Goal: Task Accomplishment & Management: Use online tool/utility

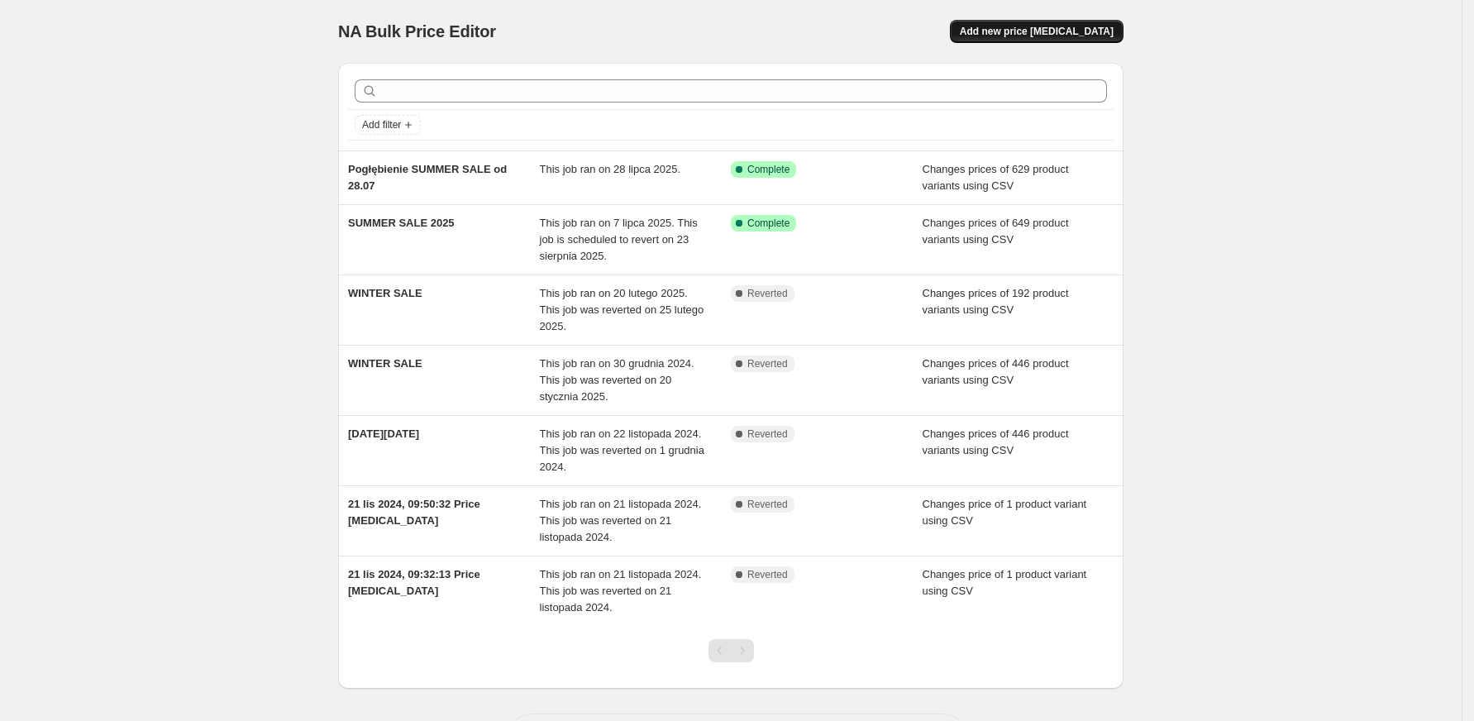
click at [1036, 34] on span "Add new price [MEDICAL_DATA]" at bounding box center [1037, 31] width 154 height 13
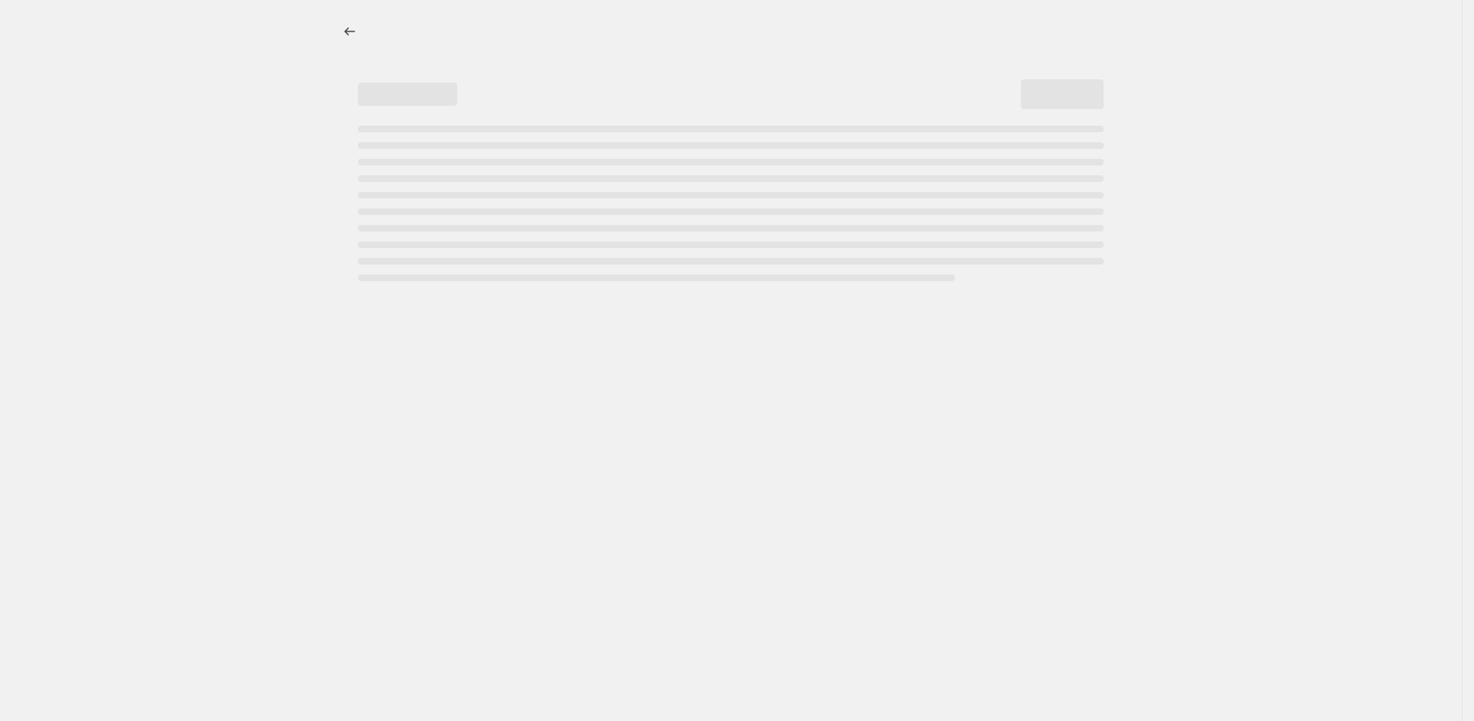
select select "percentage"
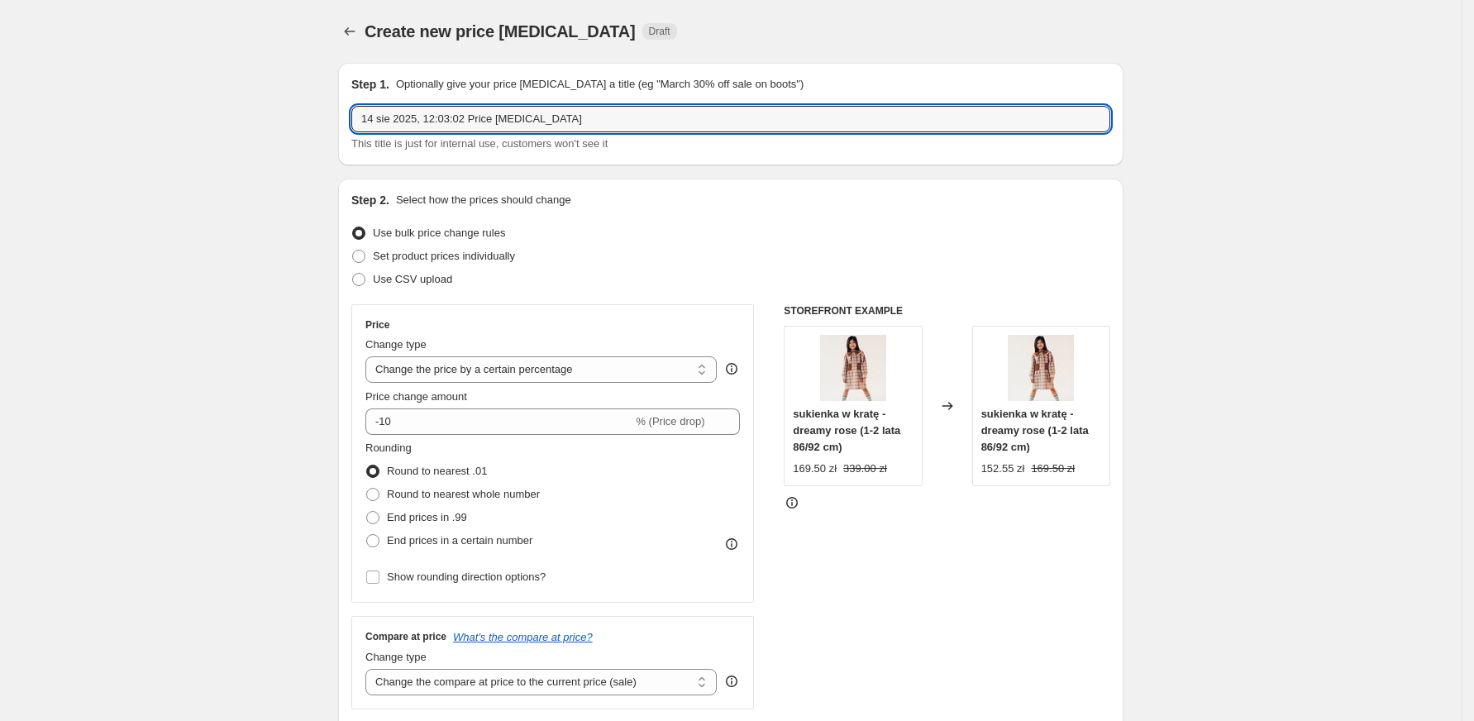
drag, startPoint x: 623, startPoint y: 117, endPoint x: 336, endPoint y: 131, distance: 287.2
type input "S"
type input "Ceny od 18.08"
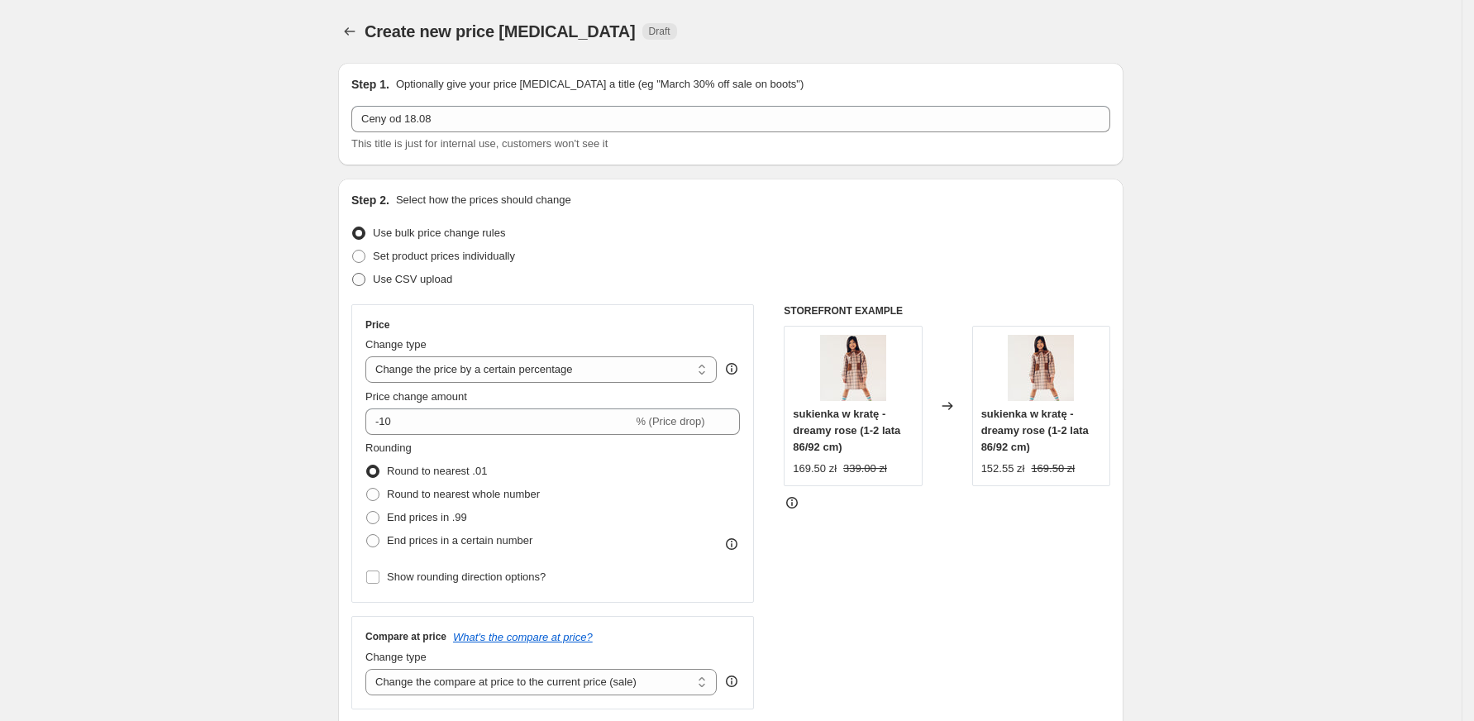
click at [404, 274] on span "Use CSV upload" at bounding box center [412, 279] width 79 height 12
click at [353, 274] on input "Use CSV upload" at bounding box center [352, 273] width 1 height 1
radio input "true"
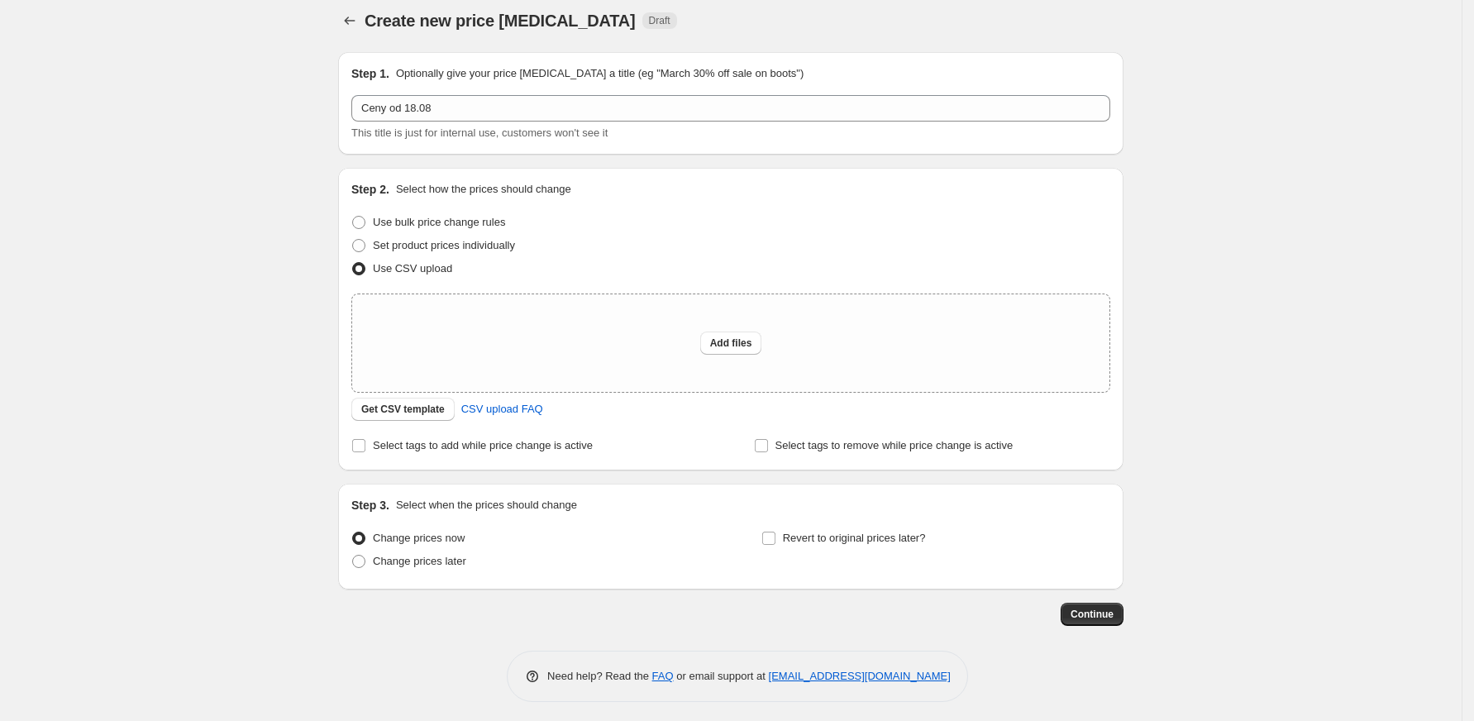
scroll to position [17, 0]
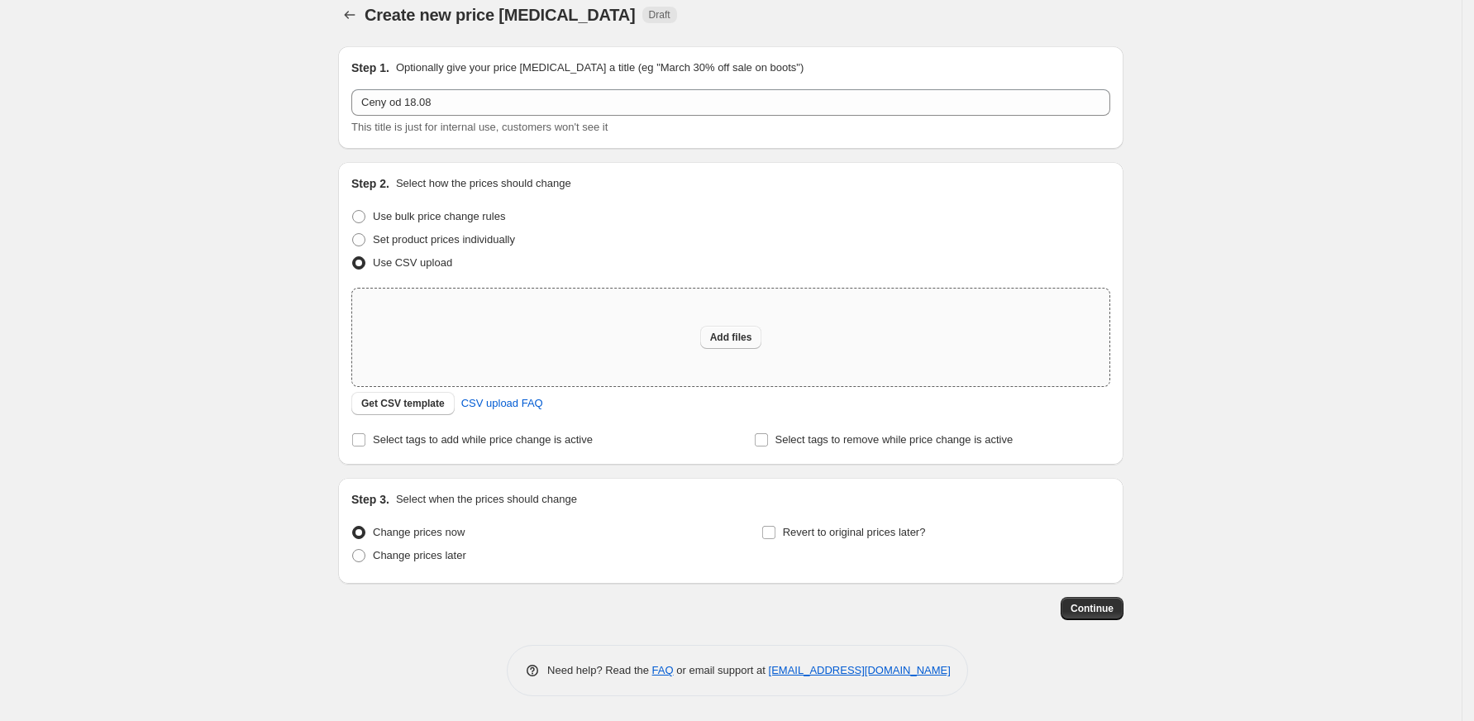
click at [741, 334] on span "Add files" at bounding box center [731, 337] width 42 height 13
type input "C:\fakepath\Sale po 18.08 - csv_template_user_50170.csv"
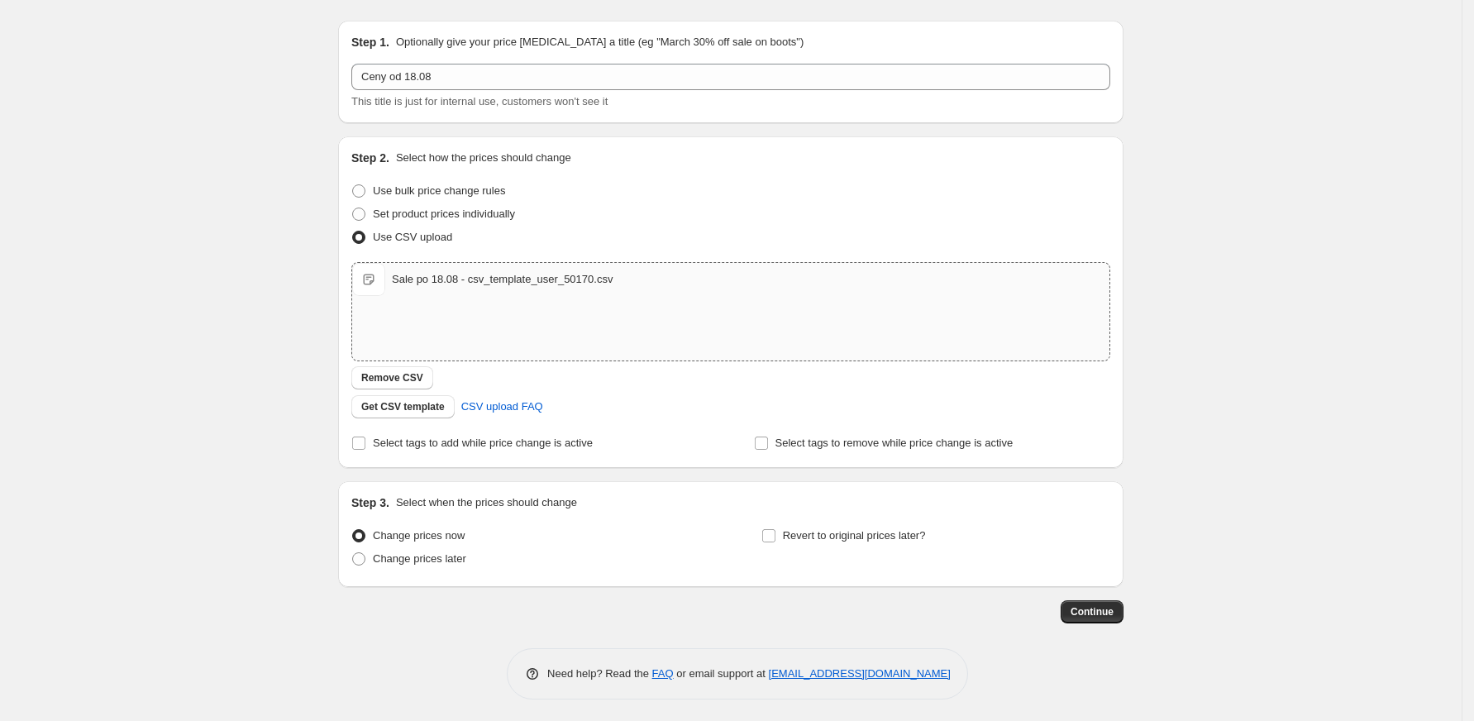
scroll to position [45, 0]
click at [377, 552] on label "Change prices later" at bounding box center [408, 556] width 115 height 23
click at [353, 550] on input "Change prices later" at bounding box center [352, 550] width 1 height 1
radio input "true"
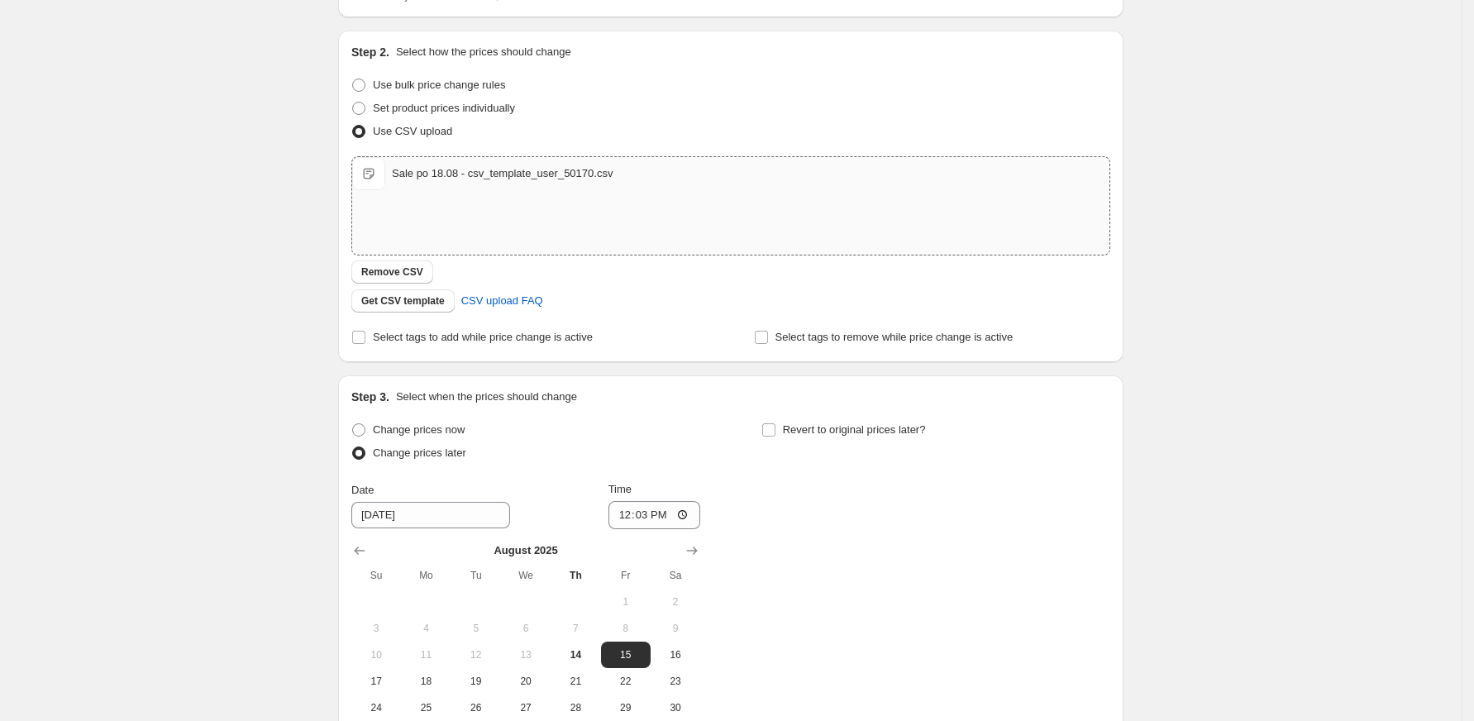
scroll to position [265, 0]
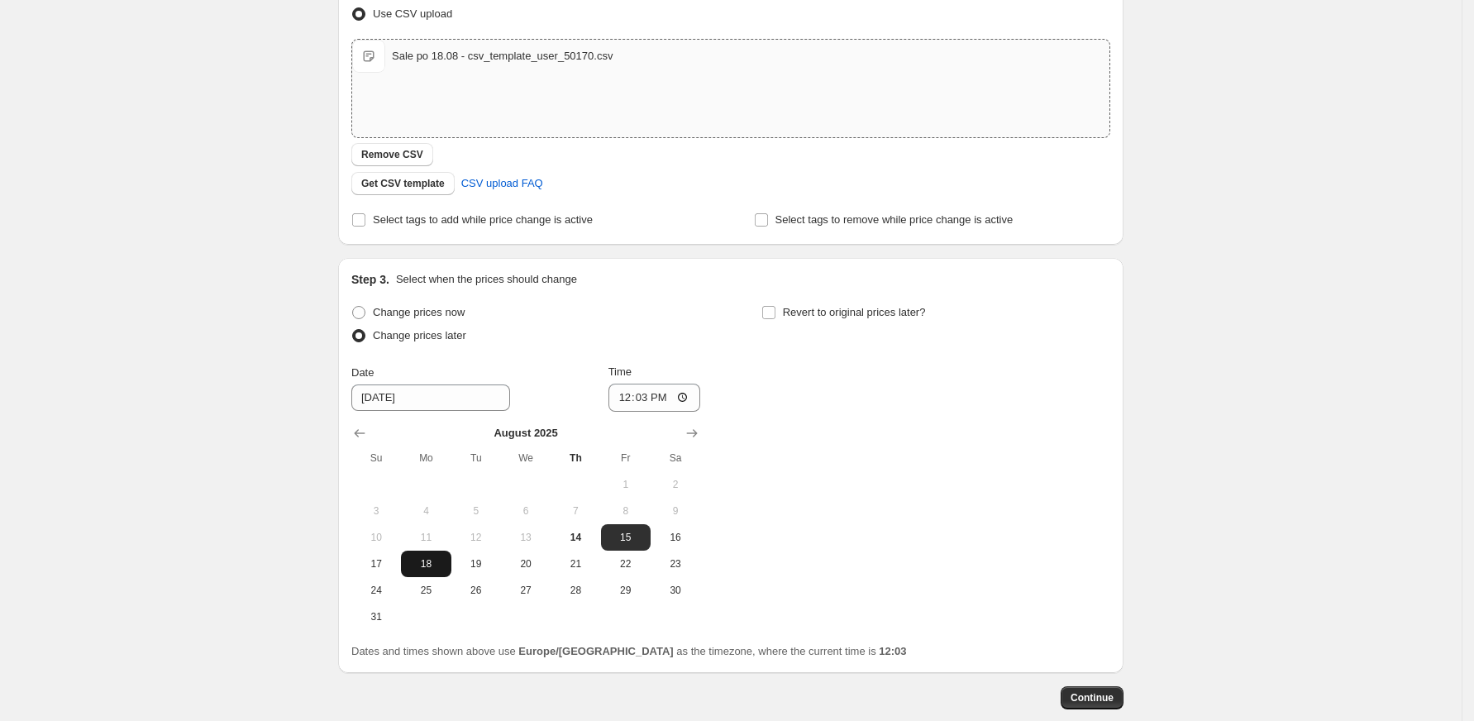
click at [414, 564] on span "18" at bounding box center [425, 563] width 36 height 13
type input "8/18/2025"
click at [673, 397] on input "12:03" at bounding box center [654, 398] width 93 height 28
click at [690, 397] on input "12:03" at bounding box center [654, 398] width 93 height 28
type input "07:03"
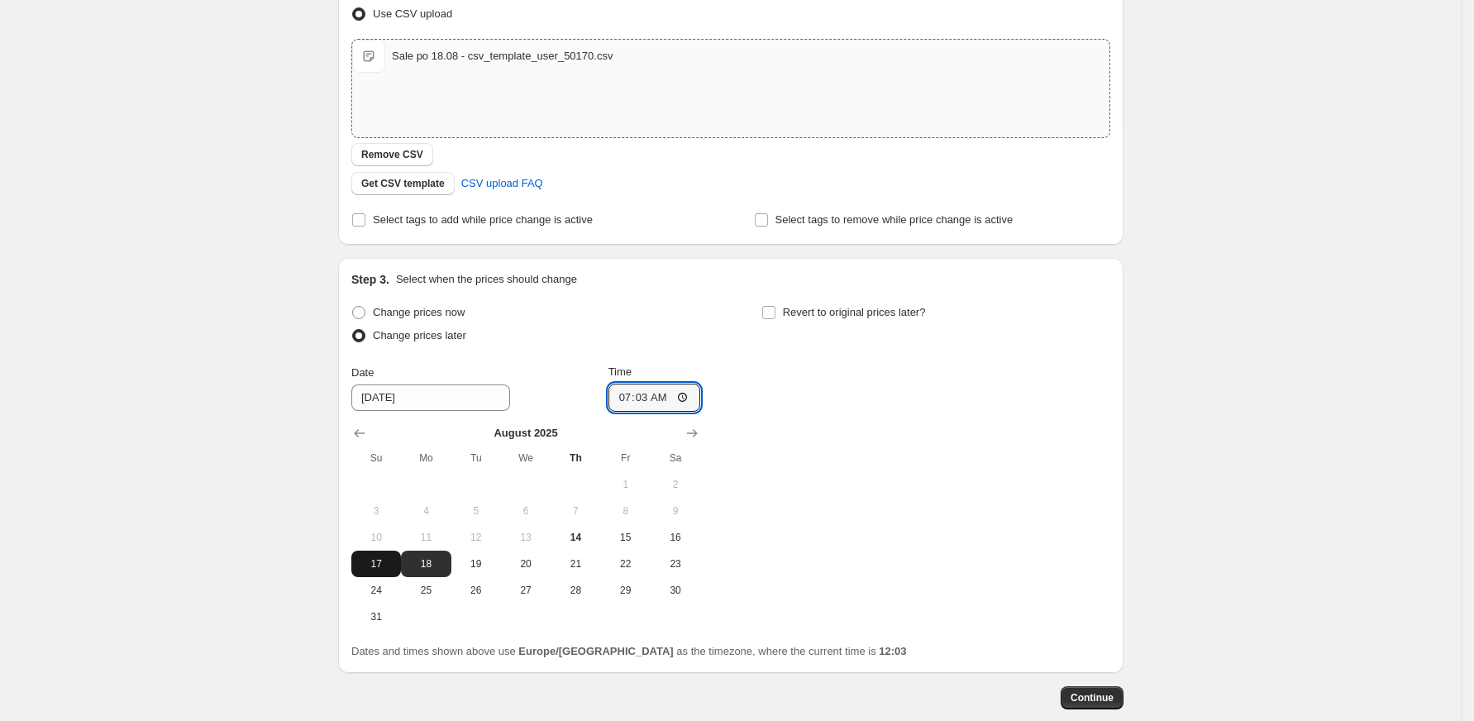
click at [391, 555] on button "17" at bounding box center [376, 563] width 50 height 26
type input "8/17/2025"
click at [689, 393] on input "07:03" at bounding box center [654, 398] width 93 height 28
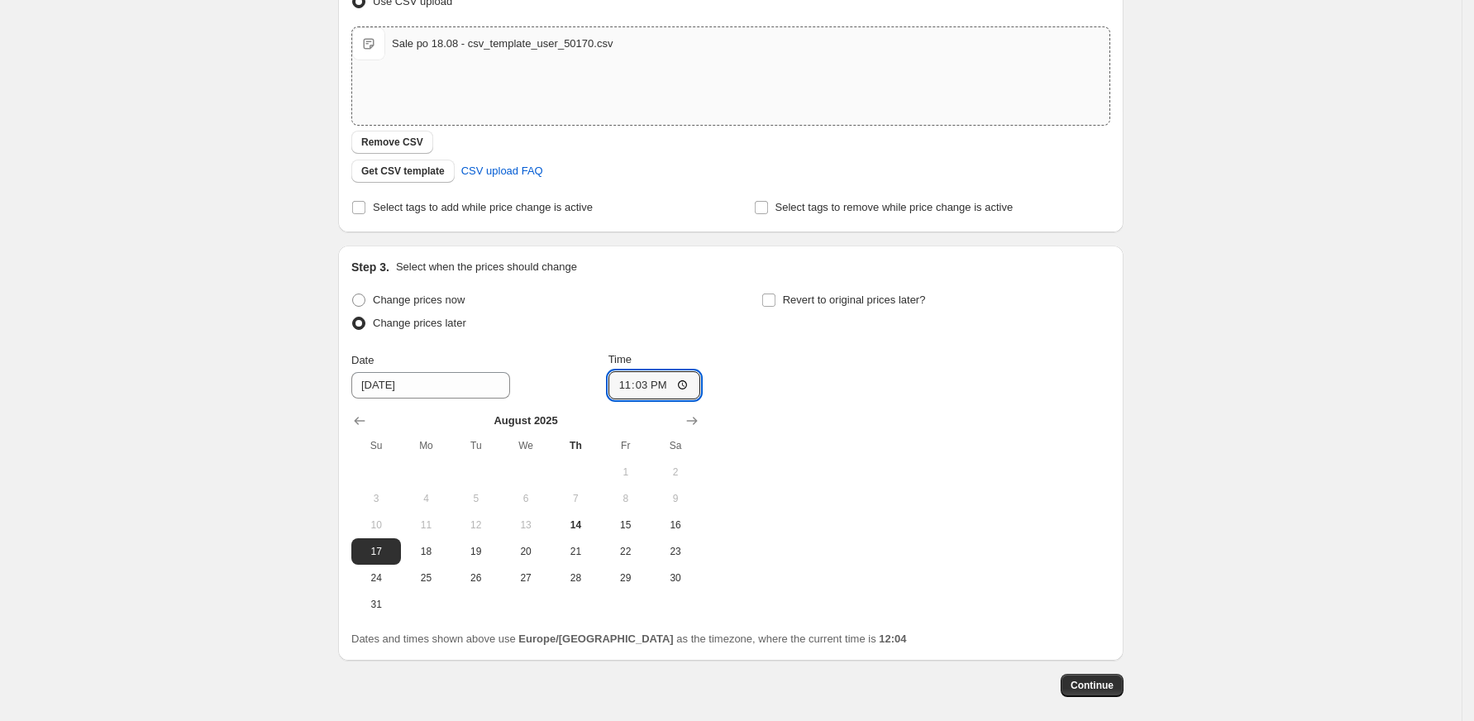
scroll to position [354, 0]
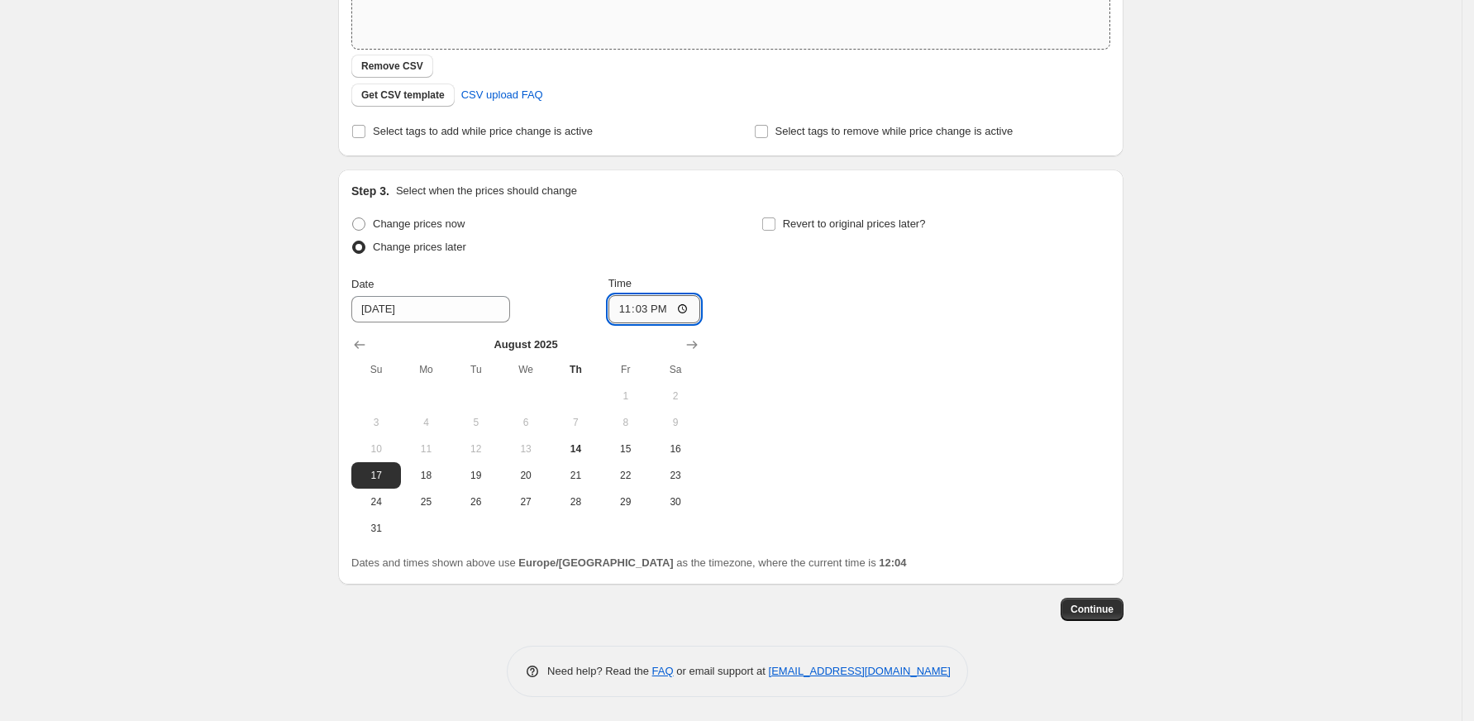
click at [674, 303] on input "23:03" at bounding box center [654, 309] width 93 height 28
click at [690, 298] on input "23:03" at bounding box center [654, 309] width 93 height 28
click at [671, 312] on input "23:03" at bounding box center [654, 309] width 93 height 28
drag, startPoint x: 670, startPoint y: 298, endPoint x: 681, endPoint y: 307, distance: 14.1
click at [670, 298] on input "23:03" at bounding box center [654, 309] width 93 height 28
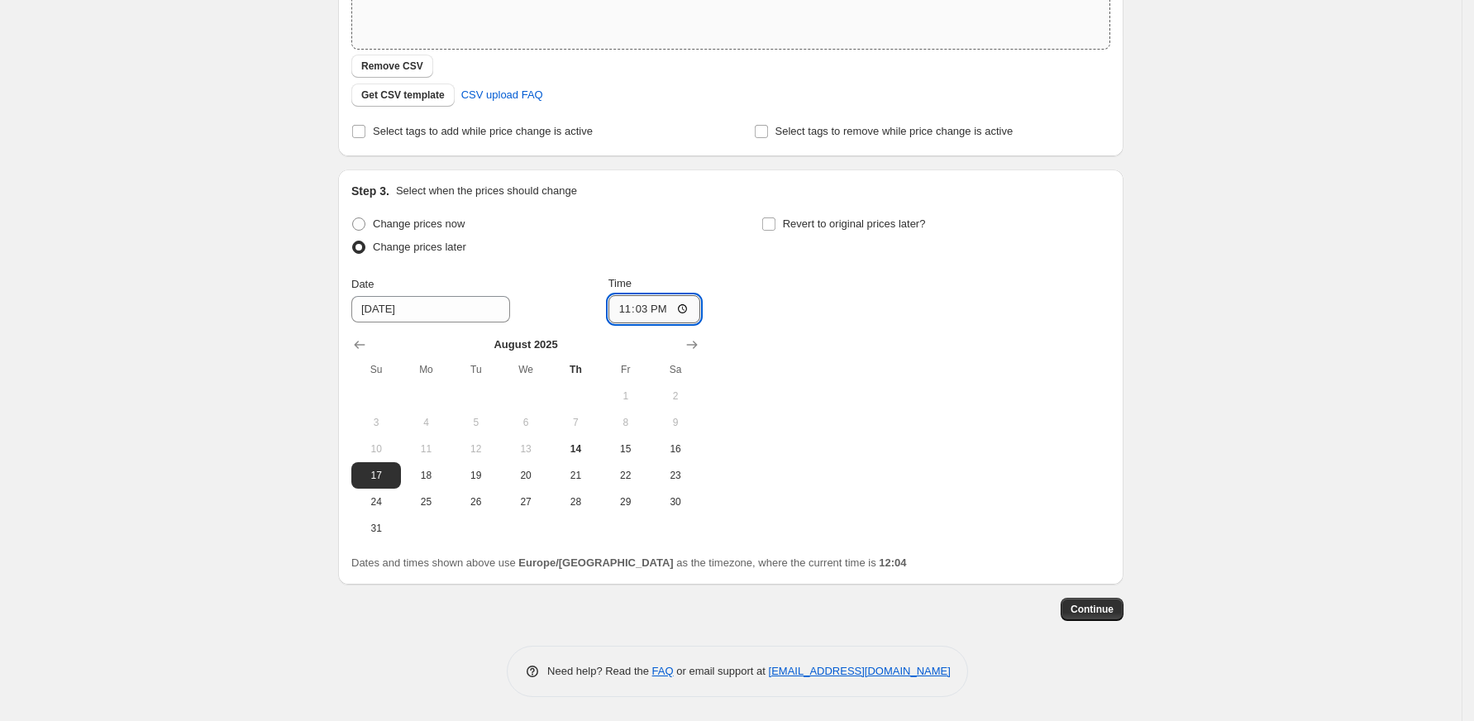
click at [697, 312] on input "23:03" at bounding box center [654, 309] width 93 height 28
click at [688, 309] on input "23:03" at bounding box center [654, 309] width 93 height 28
click at [782, 360] on div "Change prices now Change prices later Date 8/17/2025 Time 23:03 August 2025 Su …" at bounding box center [730, 376] width 759 height 329
click at [659, 304] on input "23:03" at bounding box center [654, 309] width 93 height 28
click at [665, 304] on input "23:03" at bounding box center [654, 309] width 93 height 28
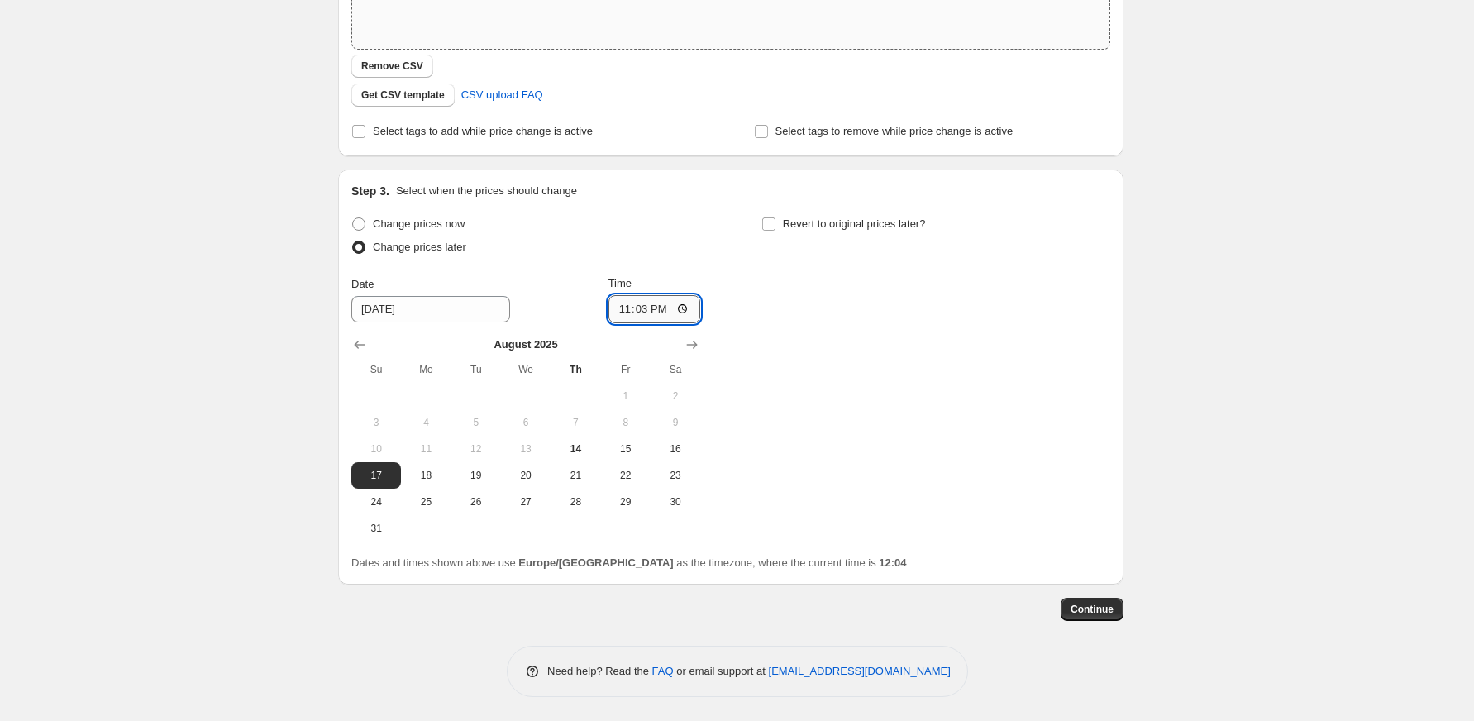
click at [666, 305] on input "23:03" at bounding box center [654, 309] width 93 height 28
click at [680, 307] on input "23:03" at bounding box center [654, 309] width 93 height 28
type input "23:59"
click at [775, 375] on div "Change prices now Change prices later Date 8/17/2025 Time 23:59 August 2025 Su …" at bounding box center [730, 376] width 759 height 329
click at [1093, 603] on span "Continue" at bounding box center [1091, 609] width 43 height 13
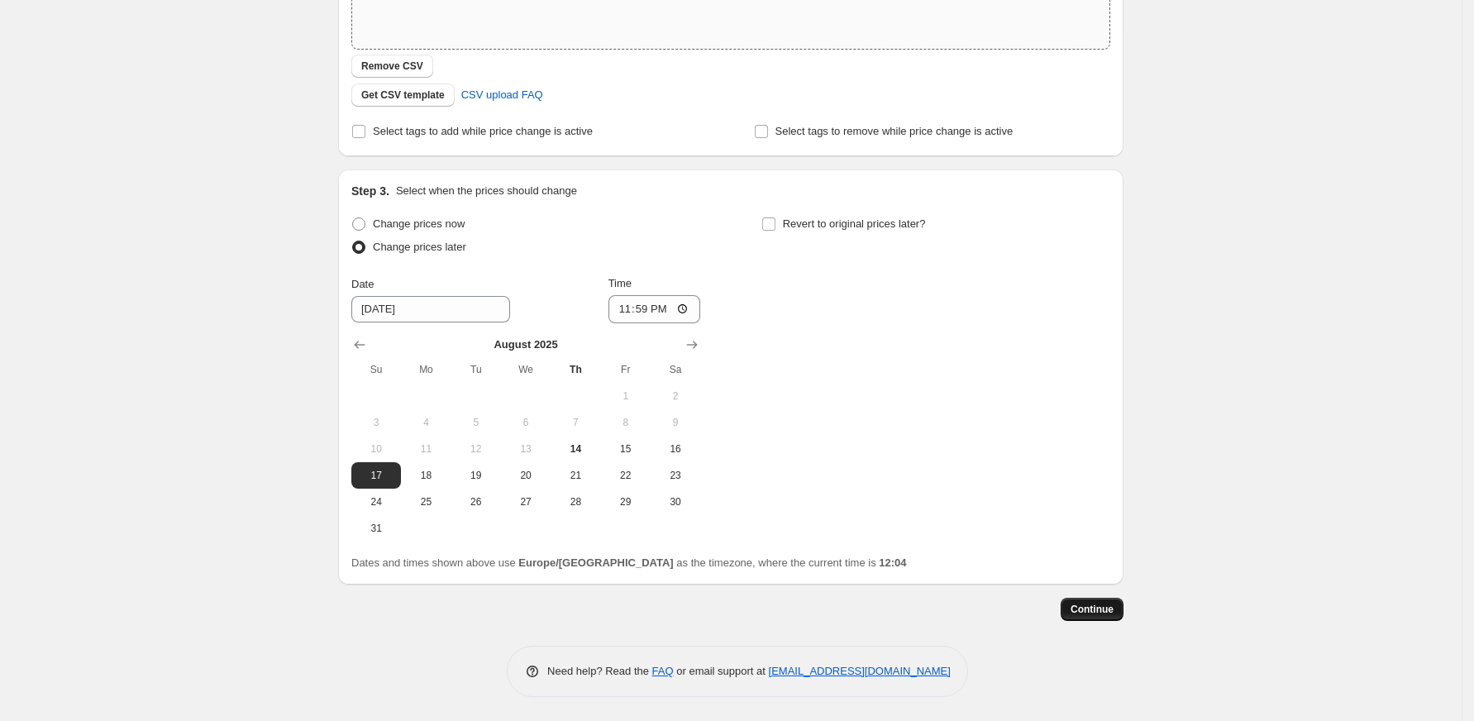
scroll to position [0, 0]
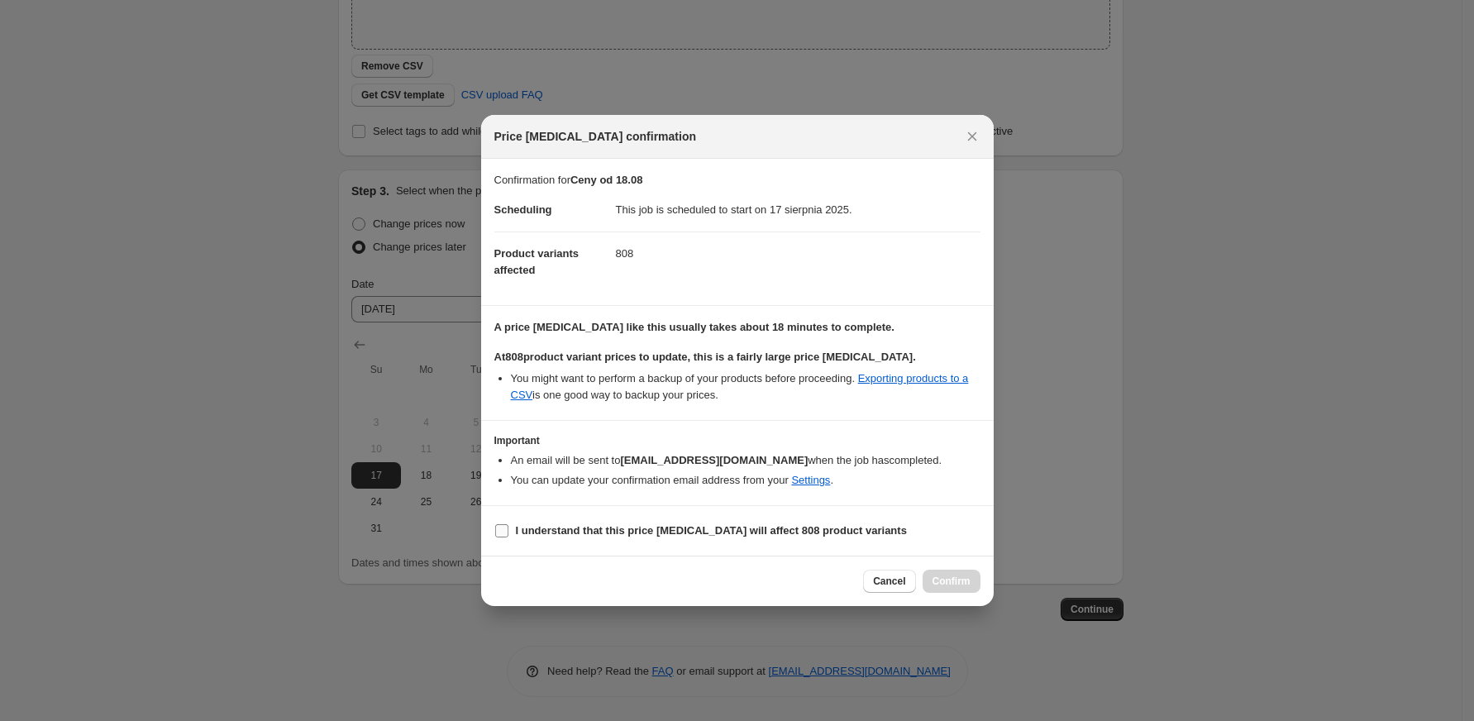
click at [752, 536] on b "I understand that this price change job will affect 808 product variants" at bounding box center [711, 530] width 391 height 12
click at [508, 536] on input "I understand that this price change job will affect 808 product variants" at bounding box center [501, 530] width 13 height 13
checkbox input "true"
click at [962, 575] on span "Confirm" at bounding box center [951, 580] width 38 height 13
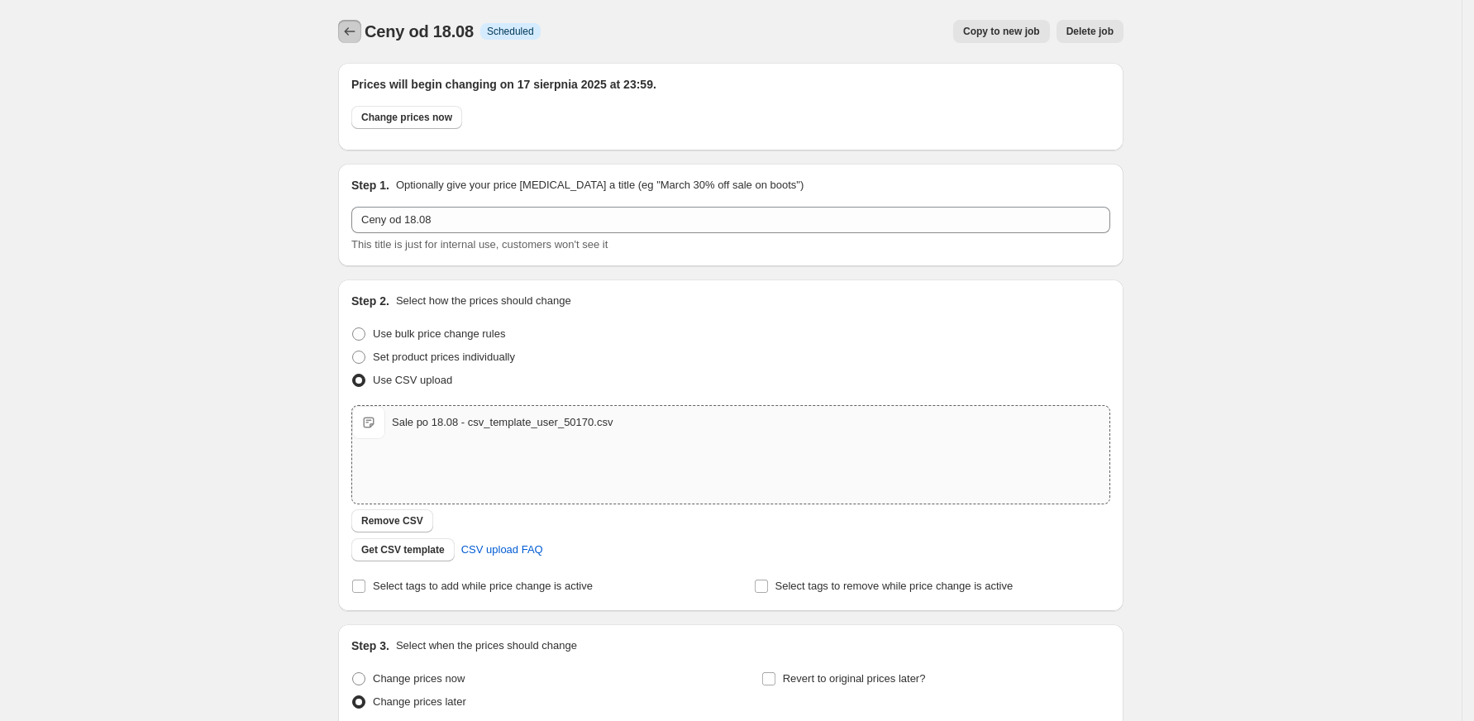
click at [352, 35] on icon "Price change jobs" at bounding box center [349, 31] width 17 height 17
